Goal: Task Accomplishment & Management: Manage account settings

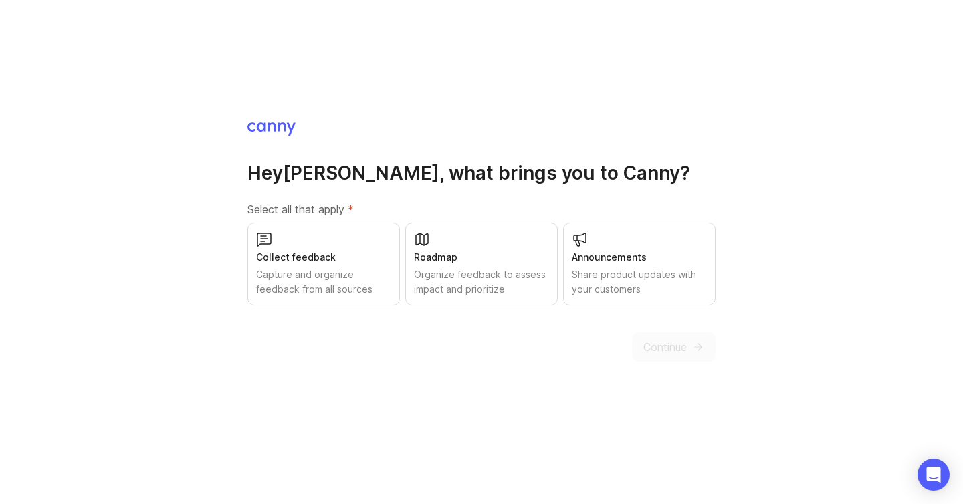
click at [391, 271] on div "Collect feedback Capture and organize feedback from all sources" at bounding box center [324, 264] width 153 height 83
click at [650, 294] on div "Share product updates with your customers" at bounding box center [639, 282] width 135 height 29
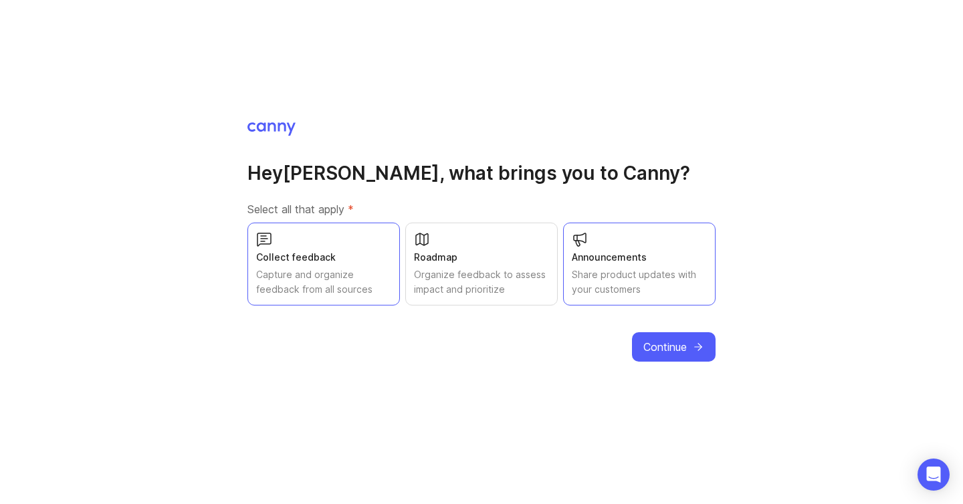
click at [655, 280] on div "Share product updates with your customers" at bounding box center [639, 282] width 135 height 29
click at [660, 256] on div "Announcements" at bounding box center [639, 257] width 135 height 15
click at [660, 333] on button "Continue" at bounding box center [674, 346] width 84 height 29
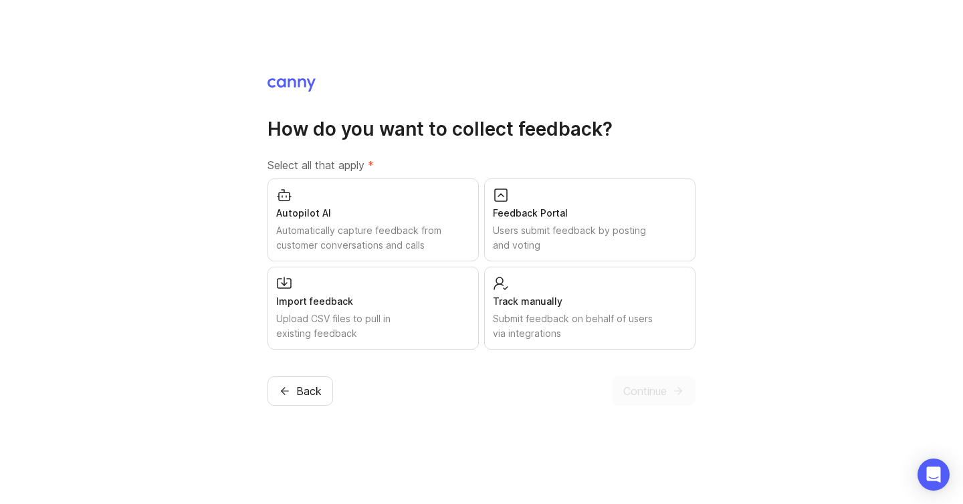
click at [573, 241] on div "Users submit feedback by posting and voting" at bounding box center [590, 237] width 194 height 29
click at [654, 410] on div "How do you want to collect feedback? Select all that apply * Autopilot AI Autom…" at bounding box center [481, 252] width 963 height 504
click at [645, 395] on span "Continue" at bounding box center [645, 391] width 43 height 16
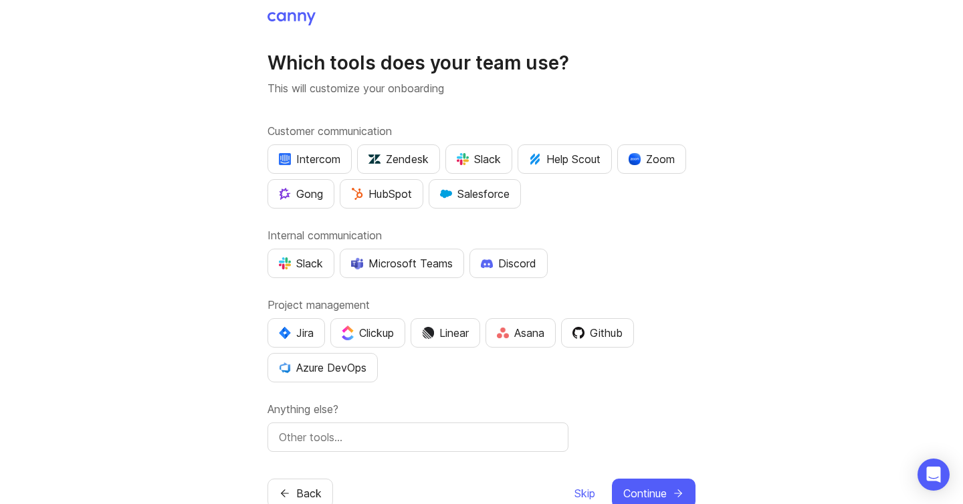
scroll to position [36, 0]
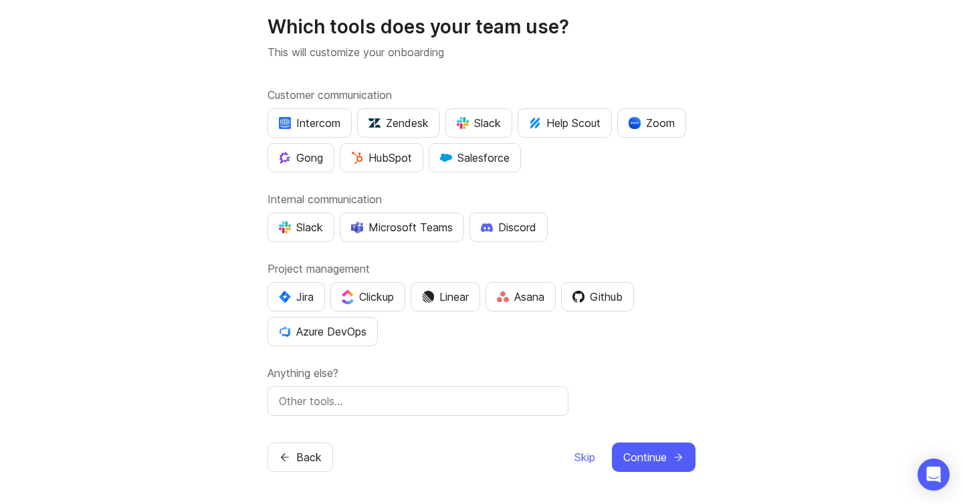
click at [595, 454] on div "Skip Continue" at bounding box center [635, 457] width 122 height 29
click at [587, 454] on span "Skip" at bounding box center [585, 458] width 21 height 16
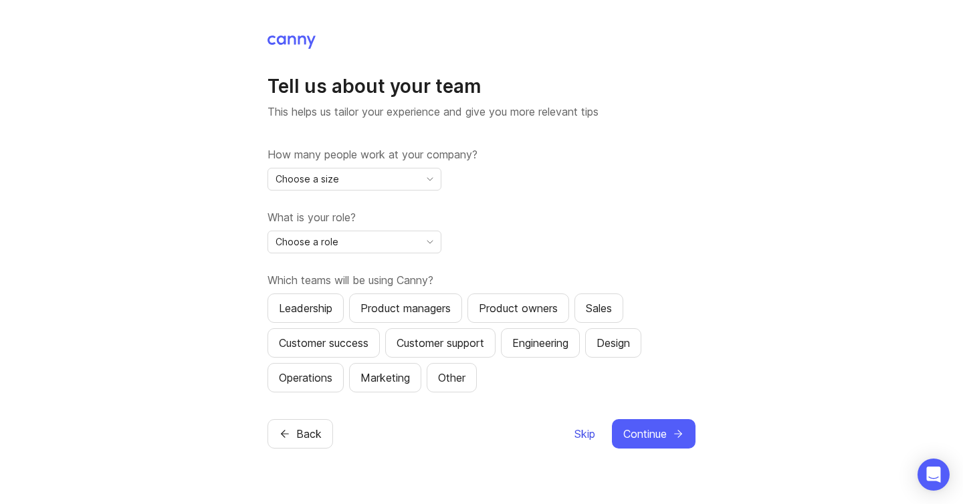
click at [579, 436] on span "Skip" at bounding box center [585, 434] width 21 height 16
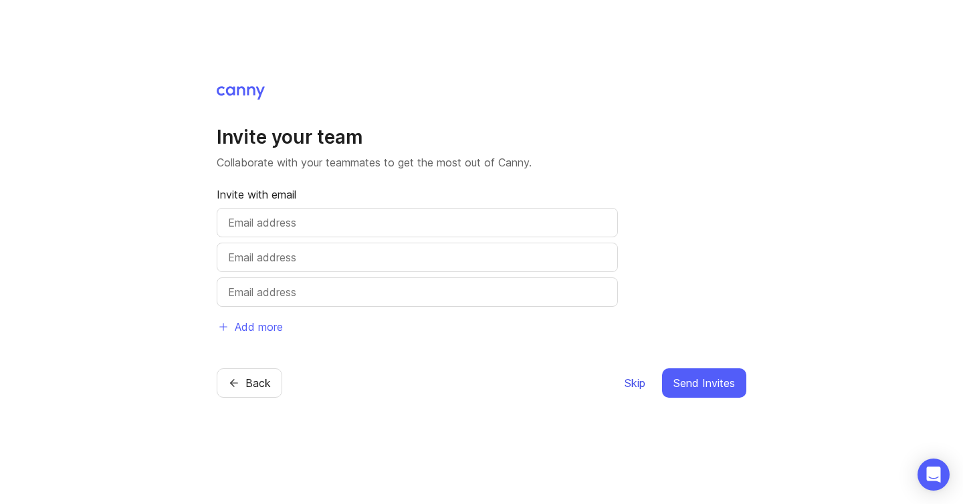
click at [626, 383] on span "Skip" at bounding box center [635, 383] width 21 height 16
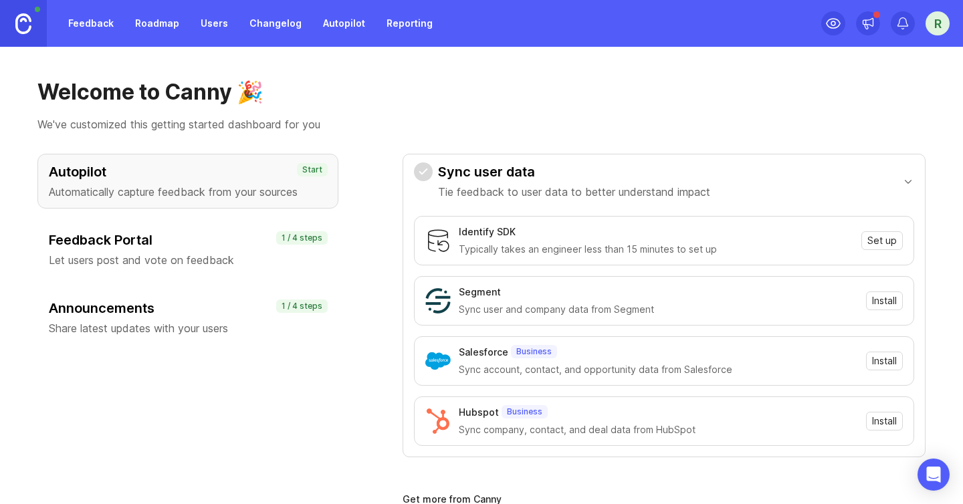
click at [213, 227] on div "Feedback Portal Let users post and vote on feedback 1 / 4 steps" at bounding box center [187, 249] width 301 height 55
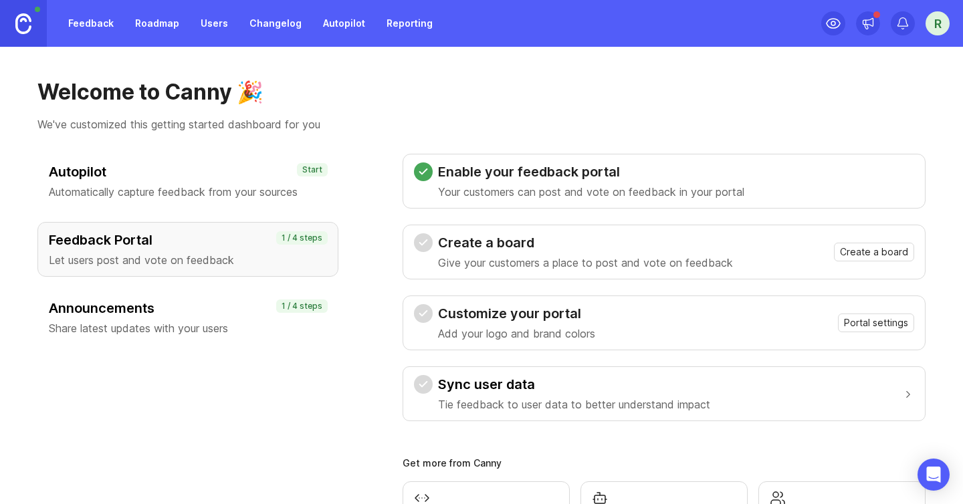
click at [82, 22] on link "Feedback" at bounding box center [91, 23] width 62 height 24
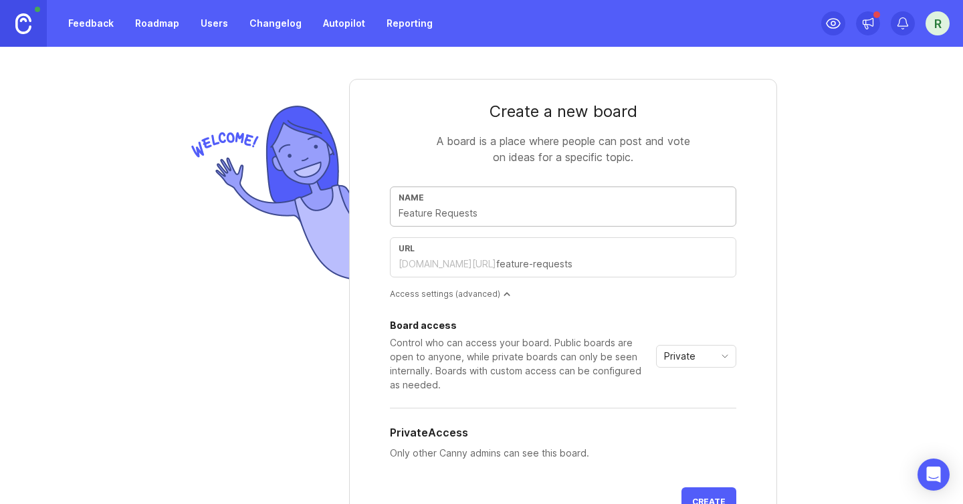
scroll to position [163, 0]
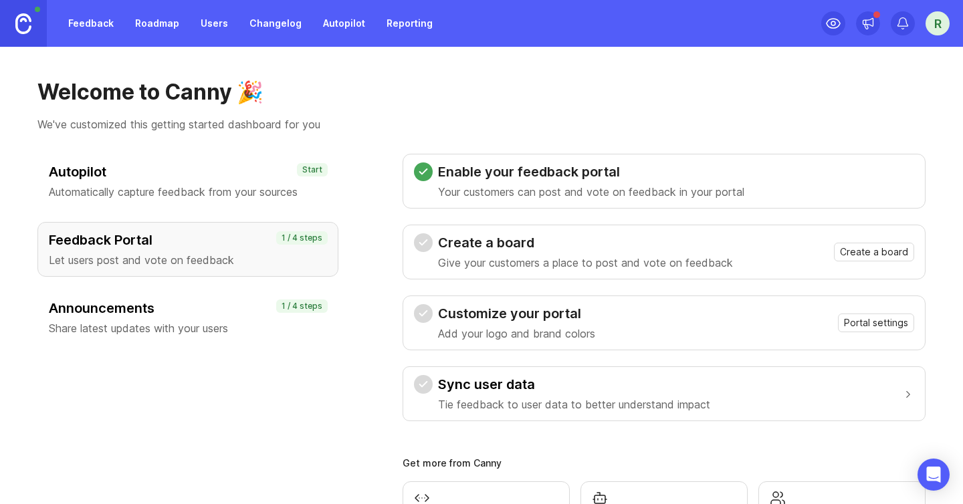
click at [200, 21] on link "Users" at bounding box center [214, 23] width 43 height 24
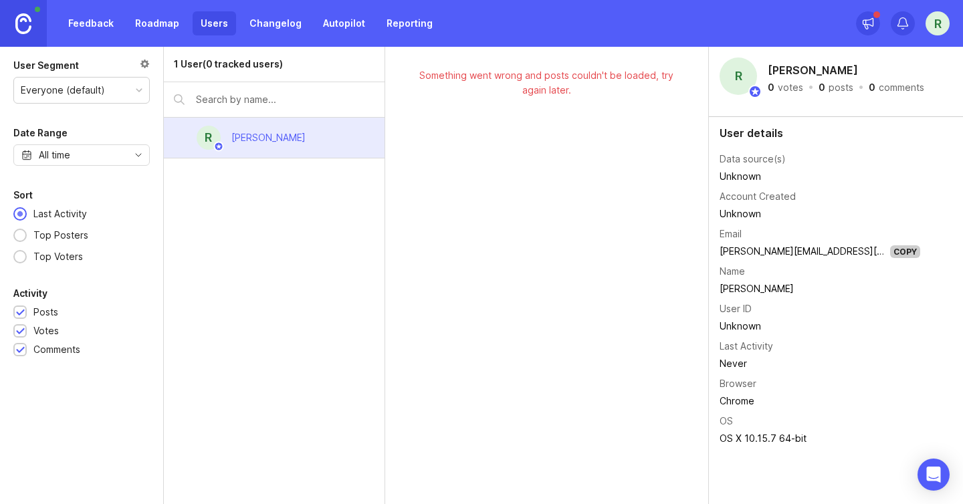
click at [97, 29] on link "Feedback" at bounding box center [91, 23] width 62 height 24
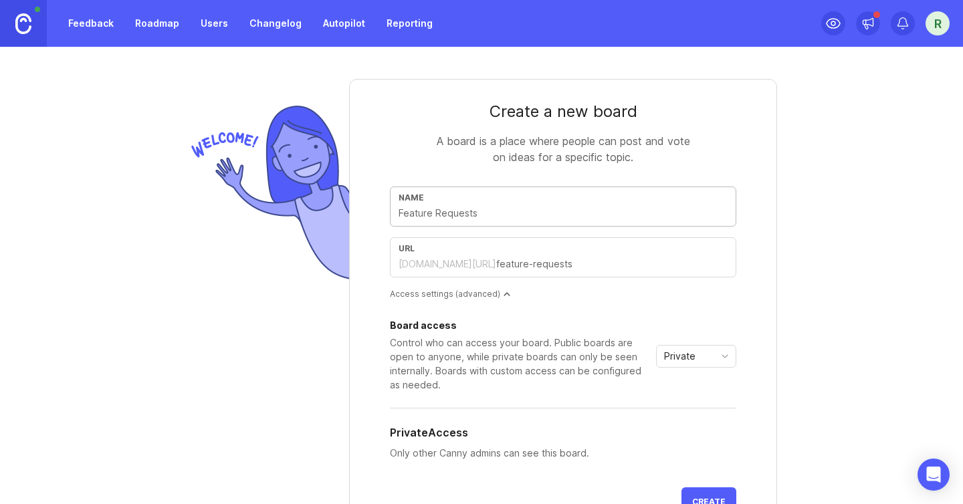
click at [31, 28] on img at bounding box center [23, 23] width 16 height 21
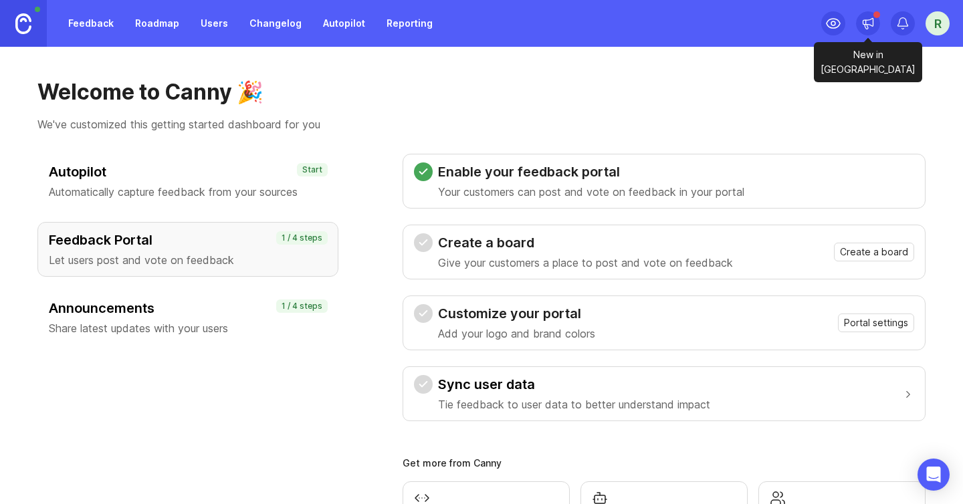
click at [863, 20] on icon at bounding box center [868, 23] width 13 height 13
